Goal: Task Accomplishment & Management: Manage account settings

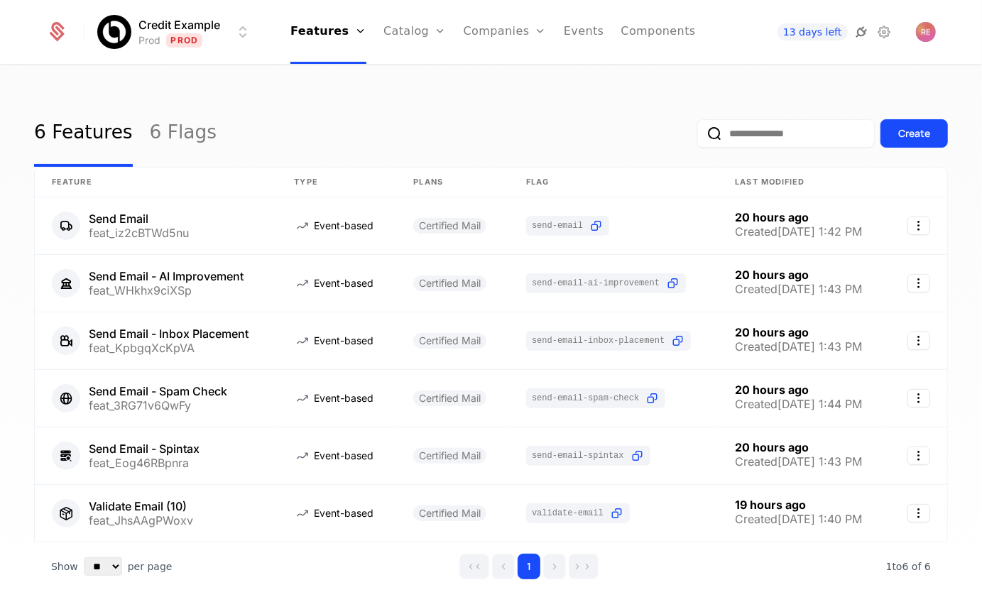
click at [863, 26] on icon at bounding box center [861, 31] width 17 height 17
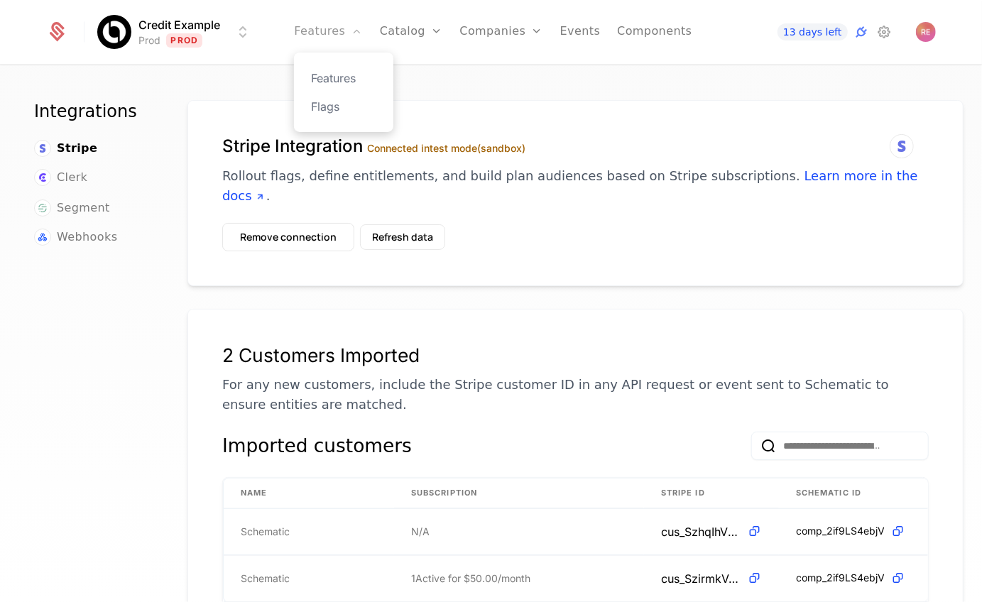
click at [322, 45] on link "Features" at bounding box center [328, 32] width 68 height 64
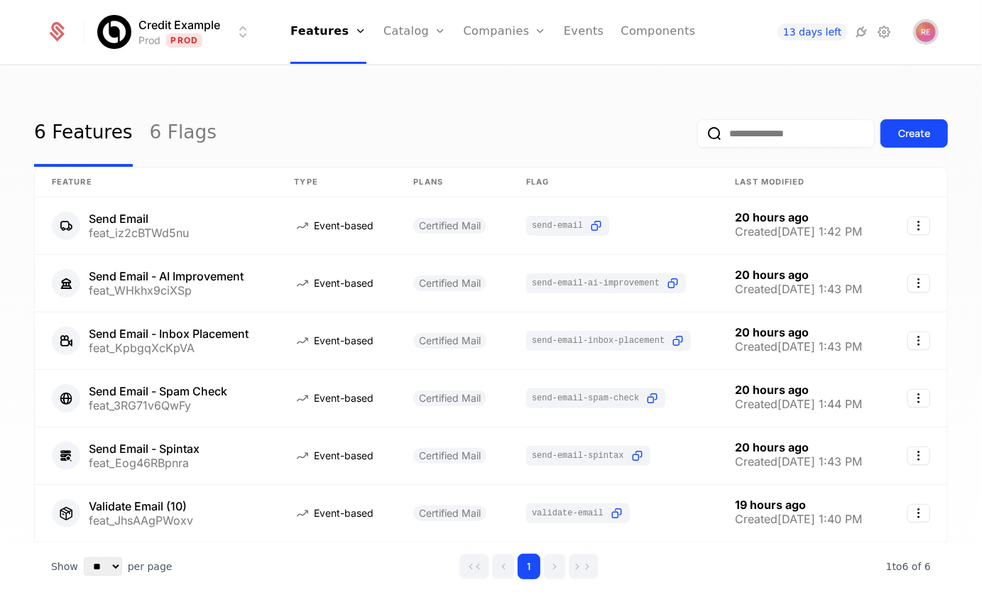
click at [928, 38] on img "Open user button" at bounding box center [926, 32] width 20 height 20
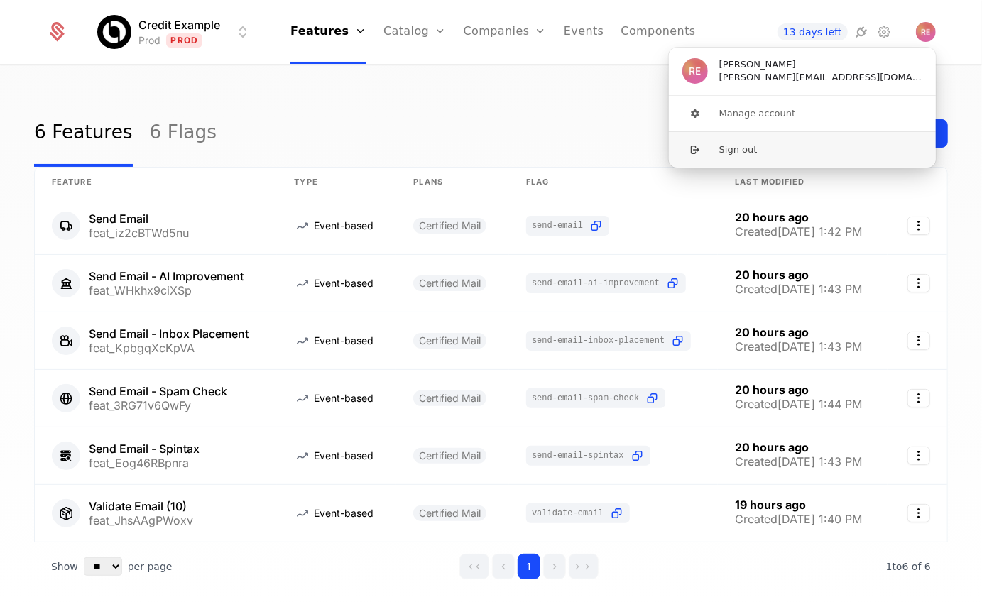
click at [841, 134] on button "Sign out" at bounding box center [802, 149] width 268 height 36
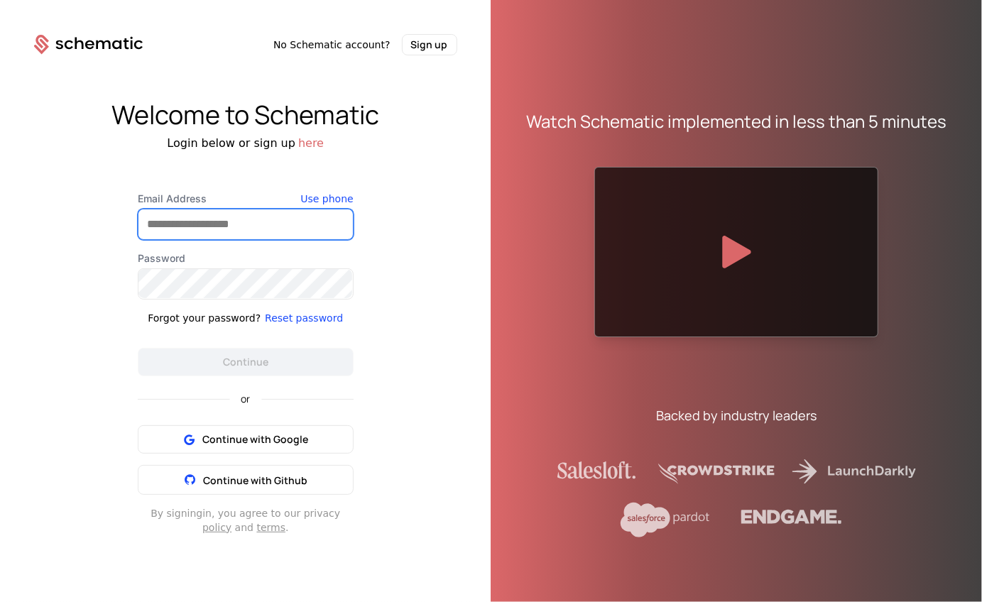
click at [243, 236] on input "Email Address" at bounding box center [245, 224] width 214 height 30
type input "**********"
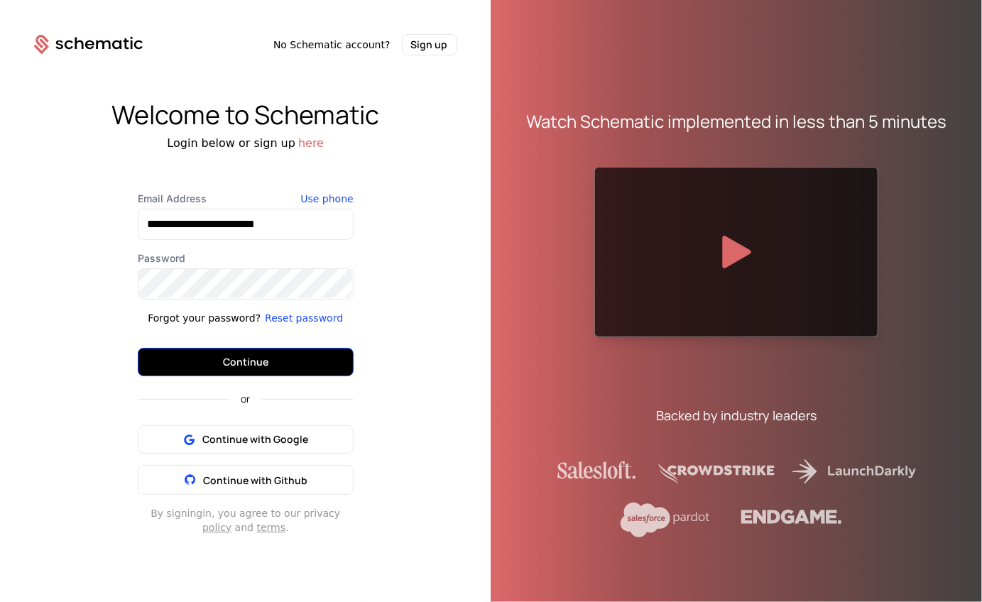
click at [263, 351] on button "Continue" at bounding box center [246, 362] width 216 height 28
